Goal: Transaction & Acquisition: Book appointment/travel/reservation

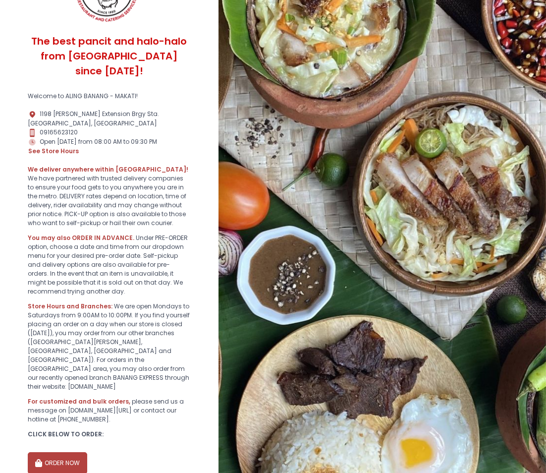
scroll to position [149, 0]
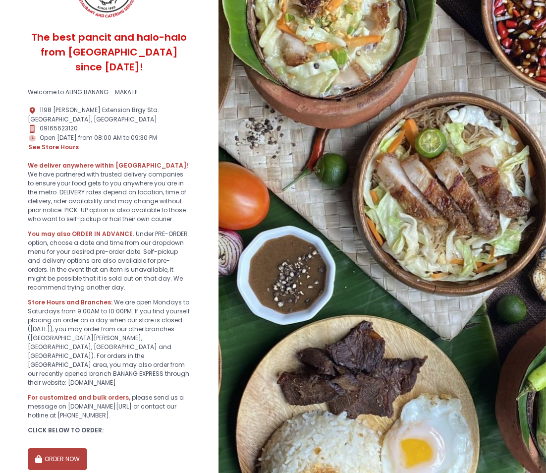
click at [48, 448] on button "ORDER NOW" at bounding box center [57, 459] width 59 height 22
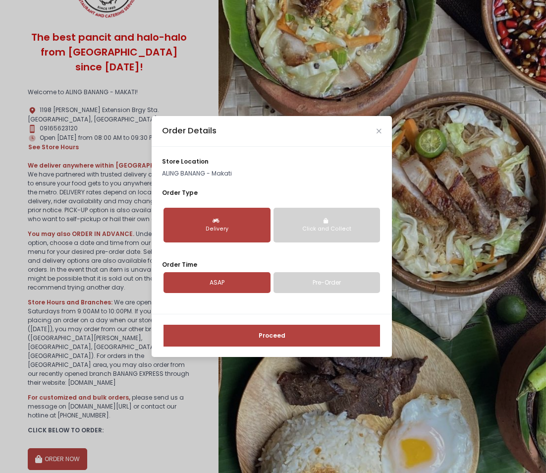
click at [313, 284] on link "Pre-Order" at bounding box center [327, 282] width 107 height 21
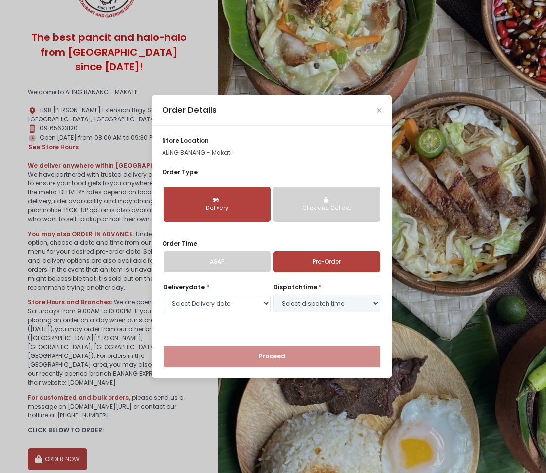
select select "[DATE]"
click at [363, 202] on button "Click and Collect" at bounding box center [327, 204] width 107 height 35
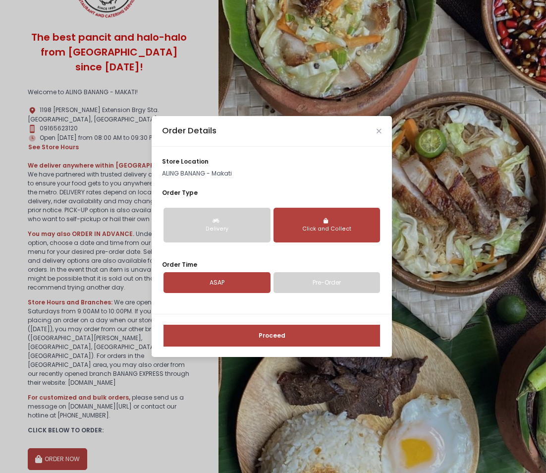
click at [330, 285] on link "Pre-Order" at bounding box center [327, 282] width 107 height 21
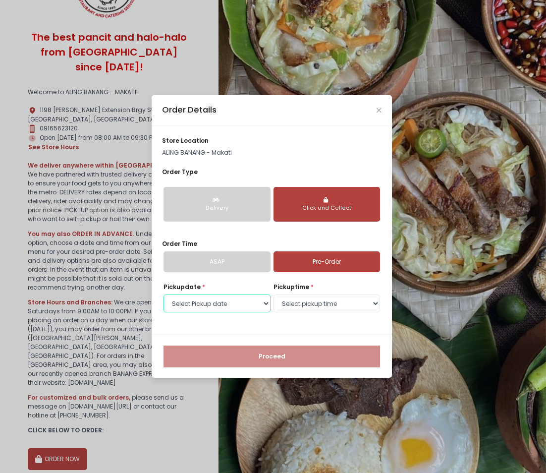
click at [264, 304] on select "Select Pickup date [DATE] [DATE] [DATE] [DATE] [DATE] [DATE] [DATE] [DATE] [DAT…" at bounding box center [217, 303] width 107 height 18
select select "[DATE]"
click at [164, 294] on select "Select Pickup date [DATE] [DATE] [DATE] [DATE] [DATE] [DATE] [DATE] [DATE] [DAT…" at bounding box center [217, 303] width 107 height 18
click at [306, 308] on select "Select pickup time 08:00 AM - 08:30 AM 08:30 AM - 09:00 AM 09:00 AM - 09:30 AM …" at bounding box center [327, 303] width 107 height 18
select select "09:00"
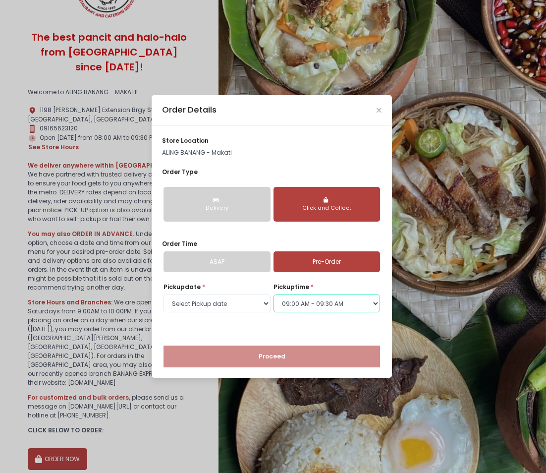
click at [274, 294] on select "Select pickup time 08:00 AM - 08:30 AM 08:30 AM - 09:00 AM 09:00 AM - 09:30 AM …" at bounding box center [327, 303] width 107 height 18
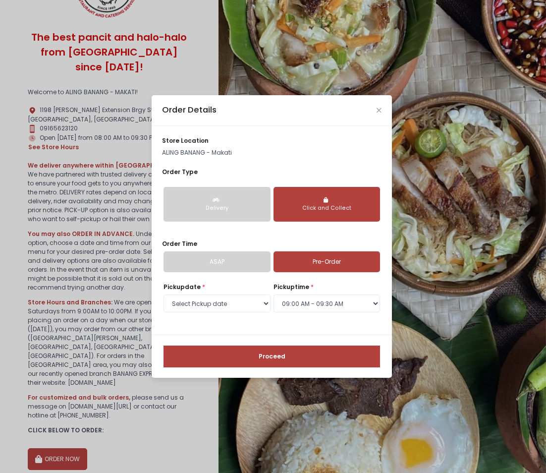
click at [285, 355] on button "Proceed" at bounding box center [272, 356] width 217 height 22
